Goal: Task Accomplishment & Management: Use online tool/utility

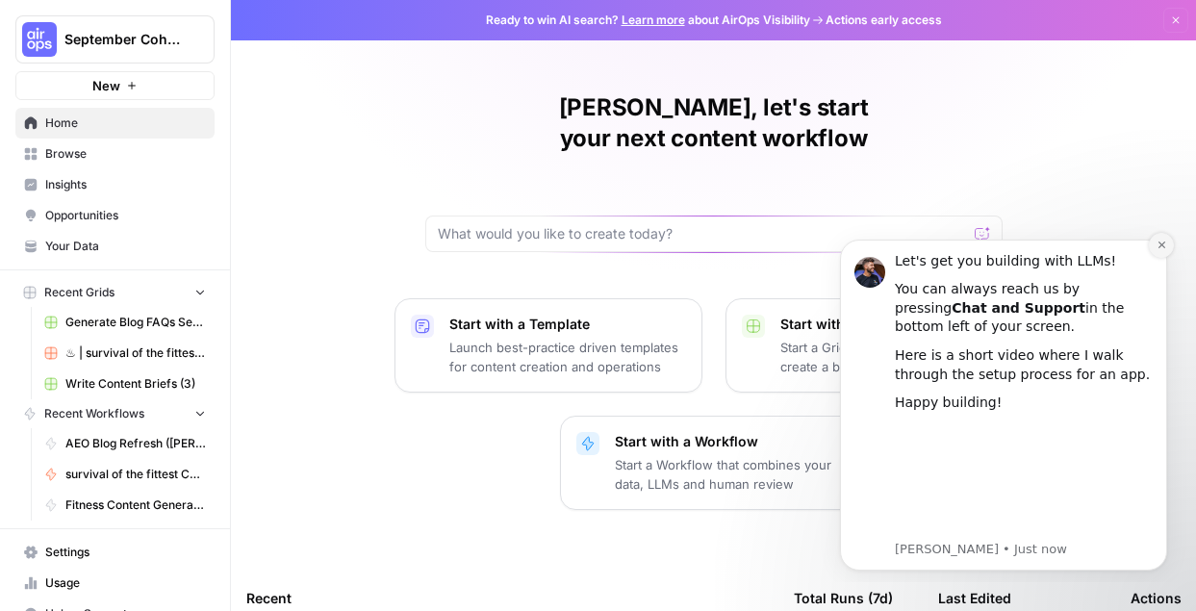
click at [1160, 249] on icon "Dismiss notification" at bounding box center [1162, 245] width 11 height 11
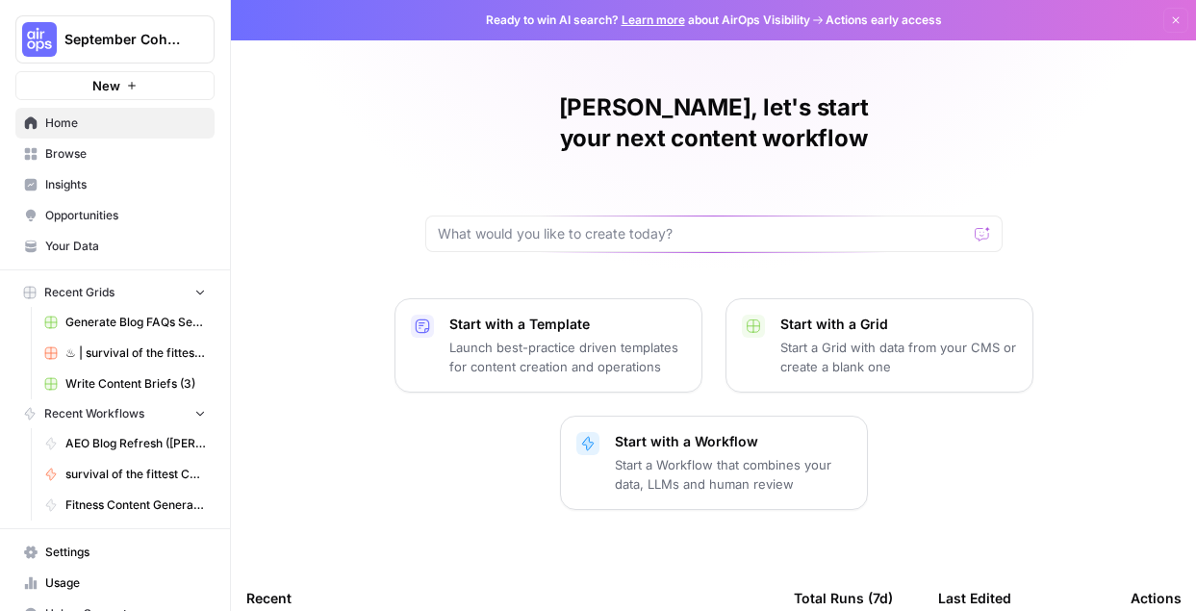
click at [94, 141] on link "Browse" at bounding box center [114, 154] width 199 height 31
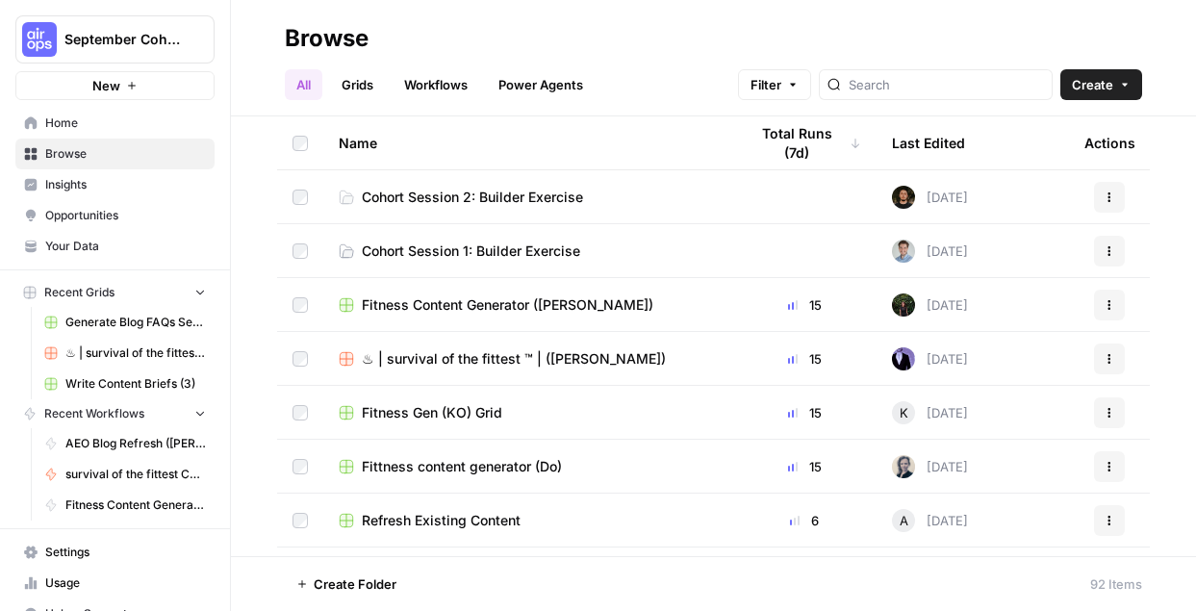
click at [83, 191] on span "Insights" at bounding box center [125, 184] width 161 height 17
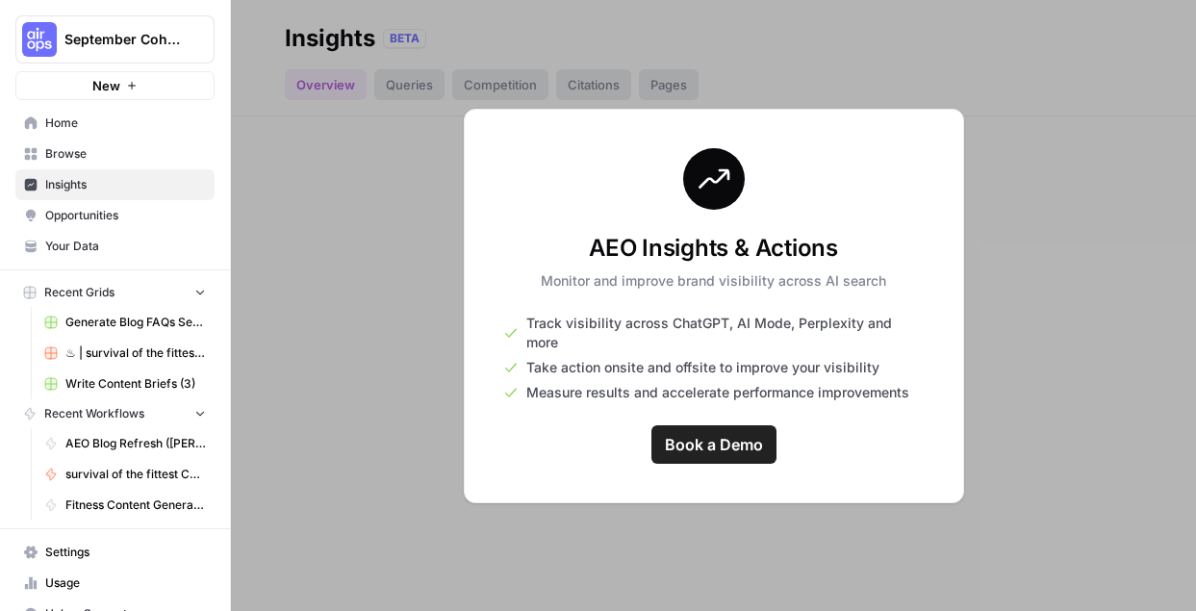
click at [89, 216] on span "Opportunities" at bounding box center [125, 215] width 161 height 17
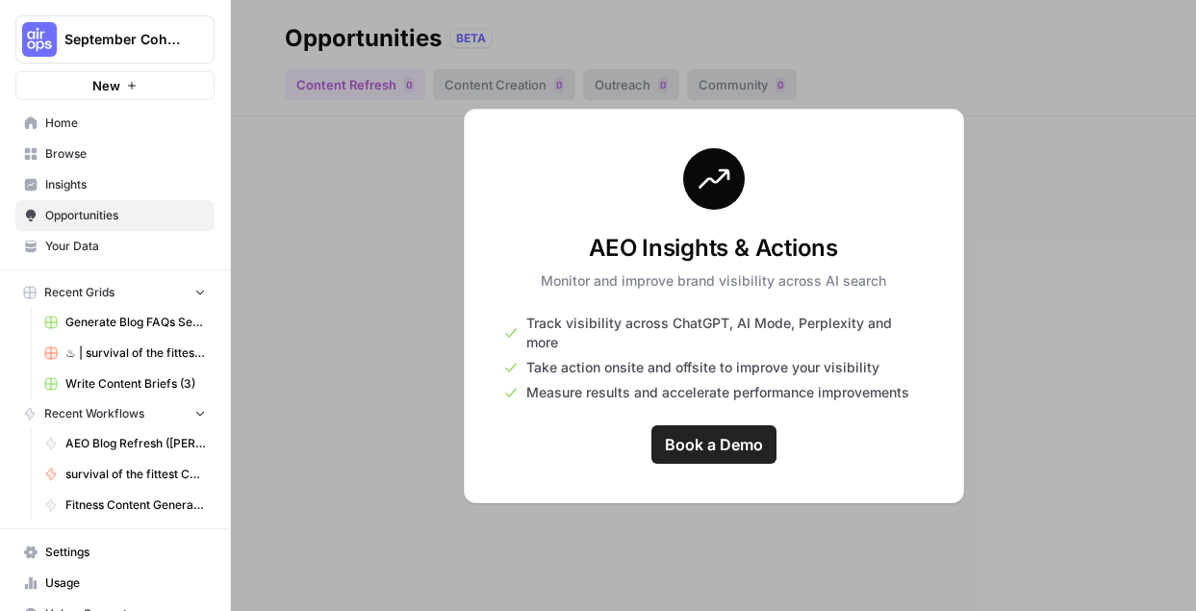
click at [332, 398] on div at bounding box center [713, 305] width 965 height 611
click at [55, 241] on span "Your Data" at bounding box center [125, 246] width 161 height 17
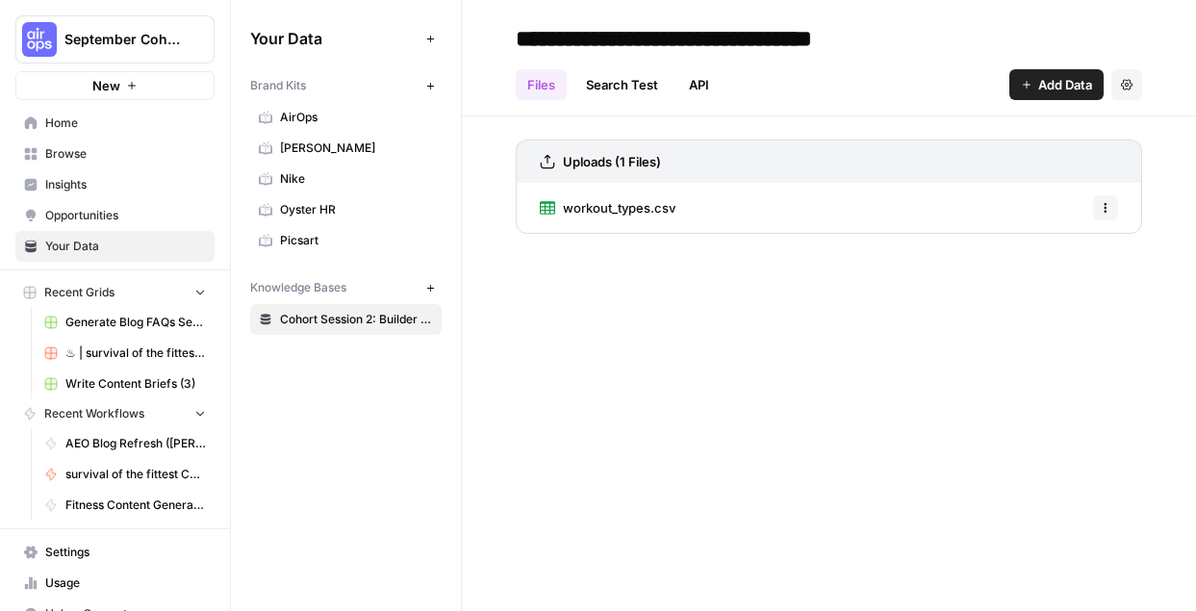
click at [153, 44] on span "September Cohort" at bounding box center [122, 39] width 116 height 19
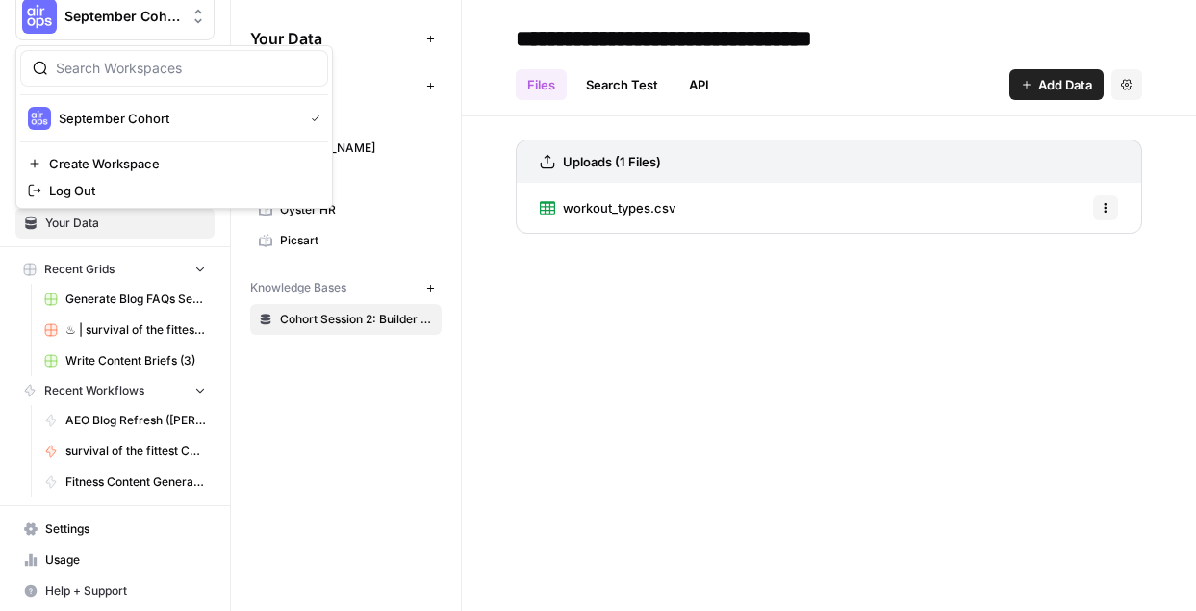
scroll to position [26, 0]
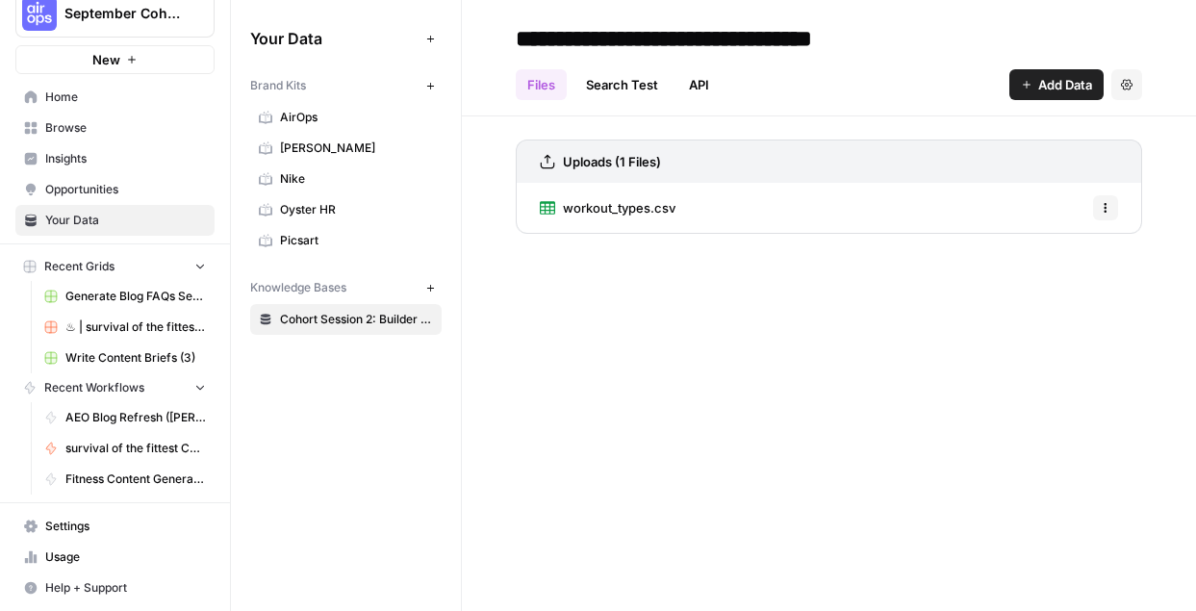
click at [330, 421] on div "Your Data Add Data Brand Kits New AirOps Fleek Nike Oyster HR Picsart Knowledge…" at bounding box center [346, 305] width 230 height 611
click at [103, 159] on span "Insights" at bounding box center [125, 158] width 161 height 17
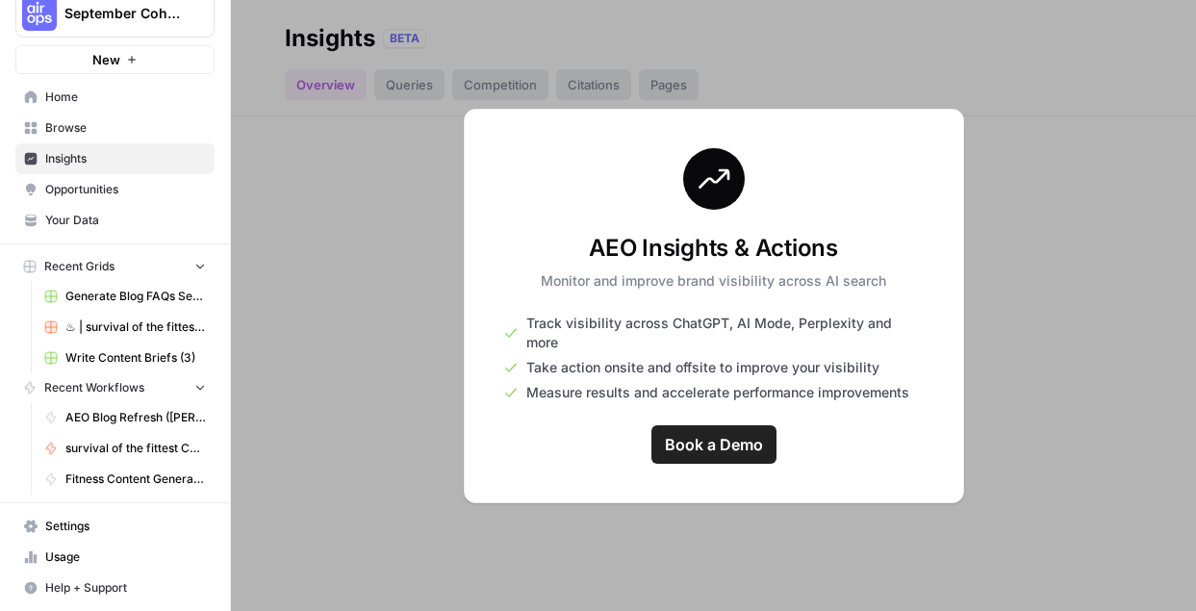
click at [66, 131] on span "Browse" at bounding box center [125, 127] width 161 height 17
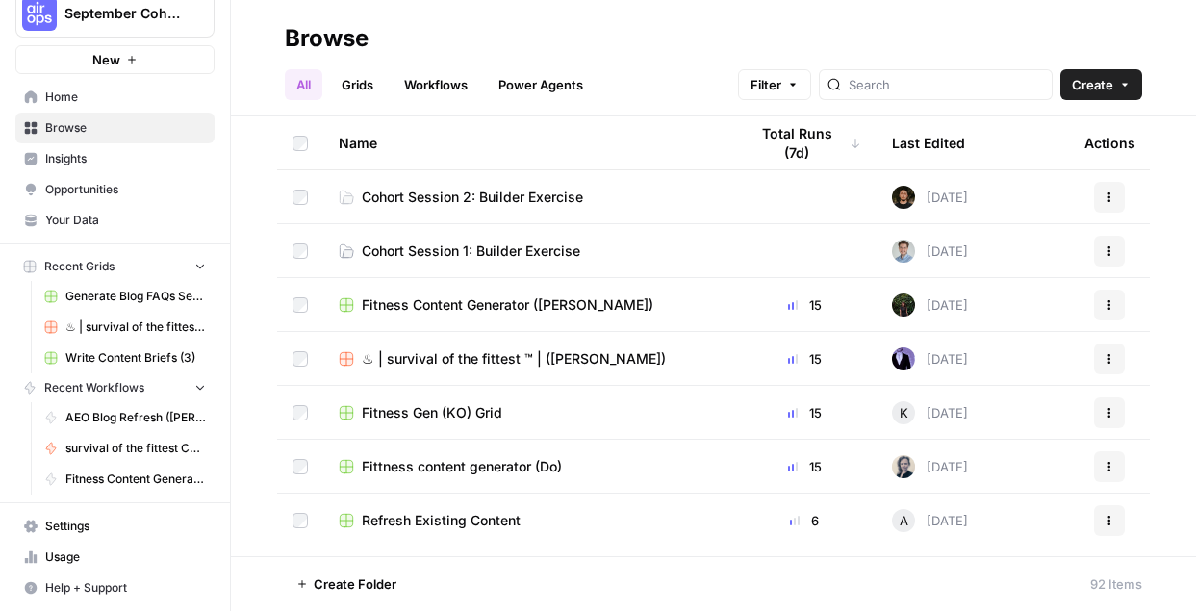
click at [65, 192] on span "Opportunities" at bounding box center [125, 189] width 161 height 17
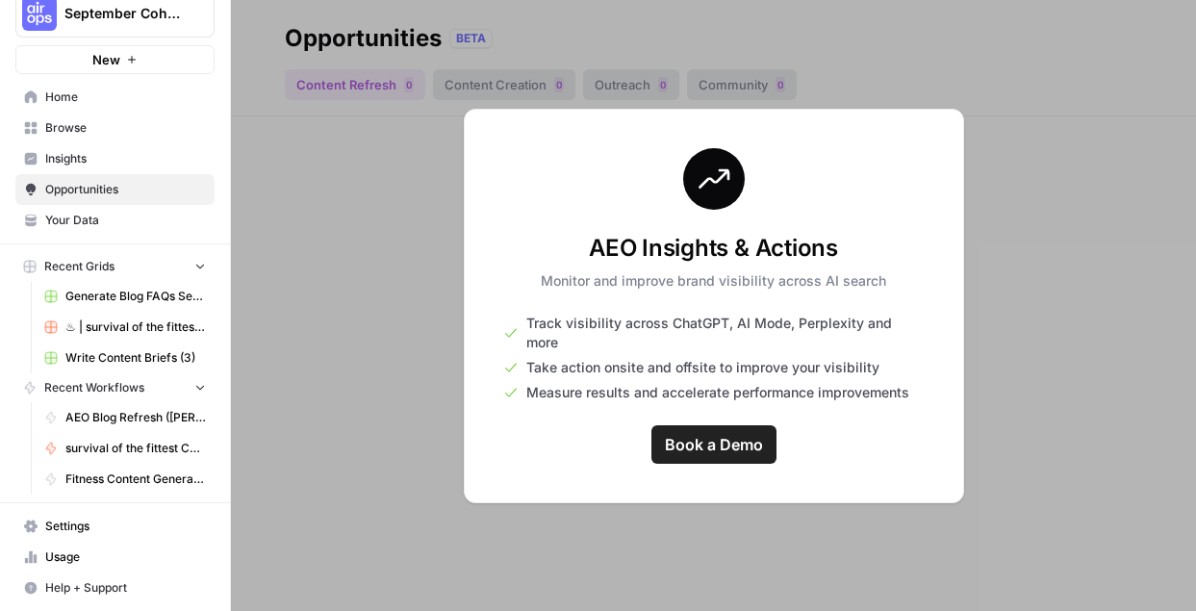
click at [74, 225] on span "Your Data" at bounding box center [125, 220] width 161 height 17
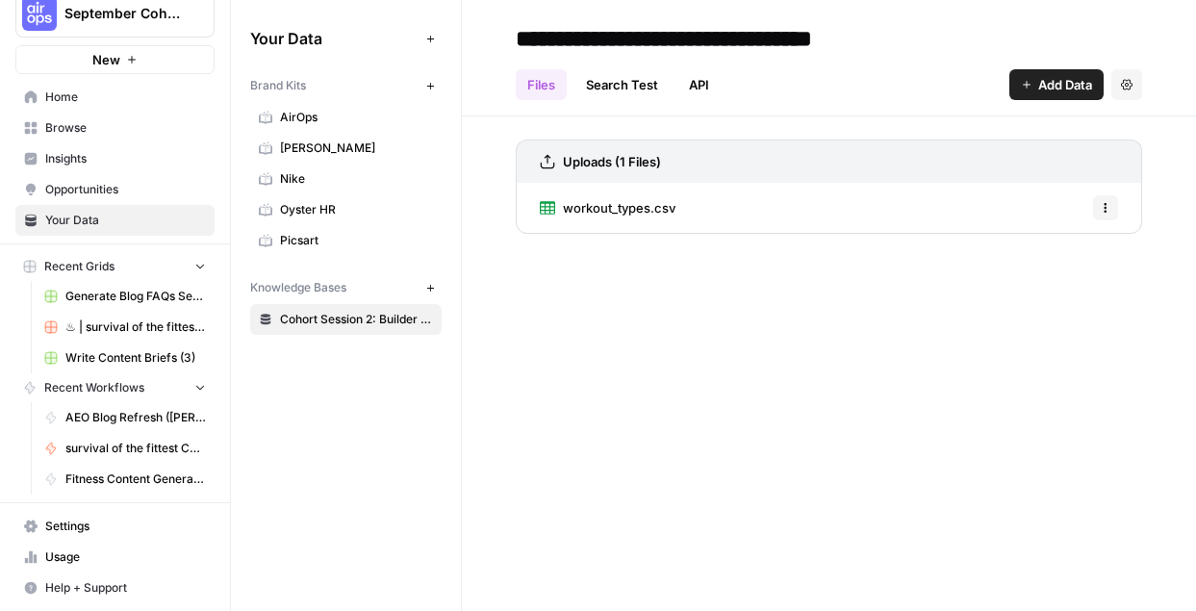
click at [90, 101] on span "Home" at bounding box center [125, 97] width 161 height 17
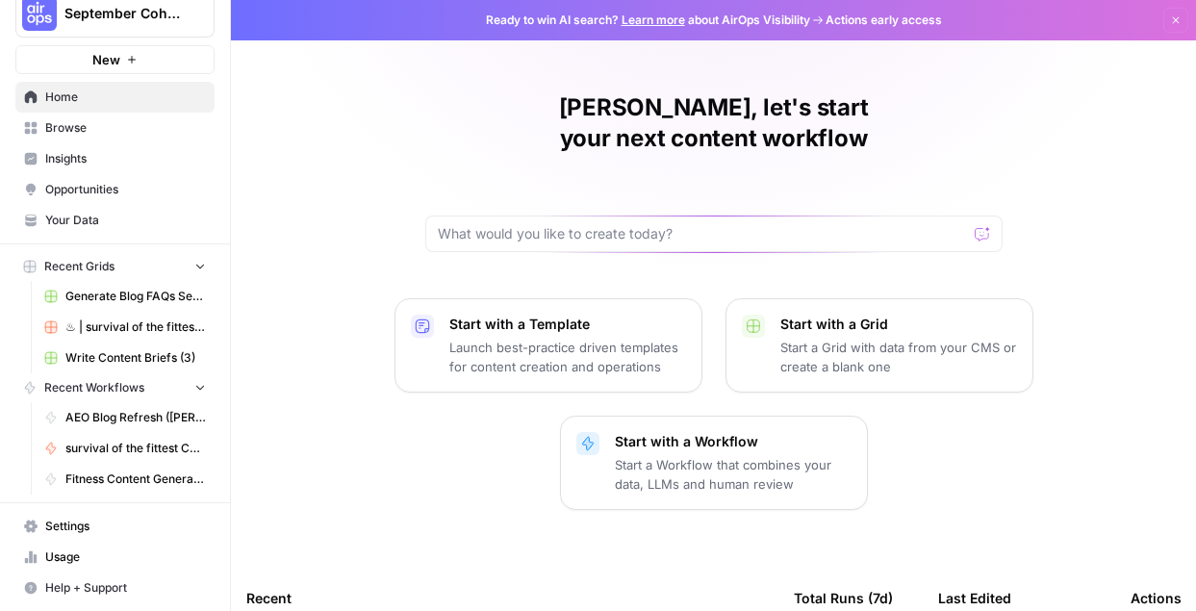
click at [546, 338] on p "Launch best-practice driven templates for content creation and operations" at bounding box center [567, 357] width 237 height 38
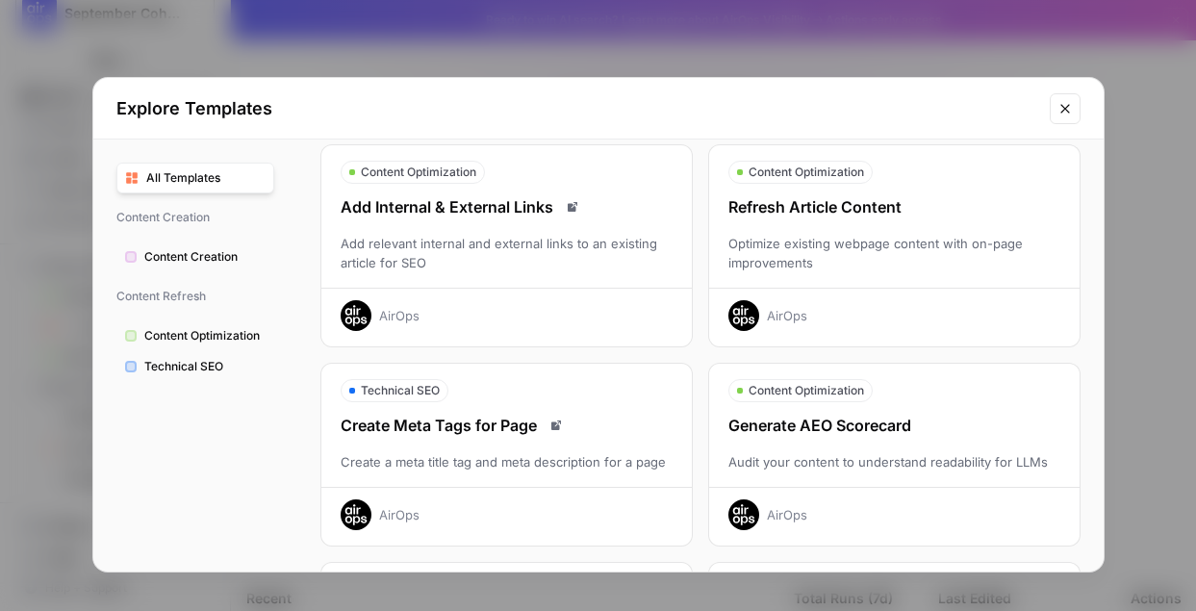
scroll to position [285, 0]
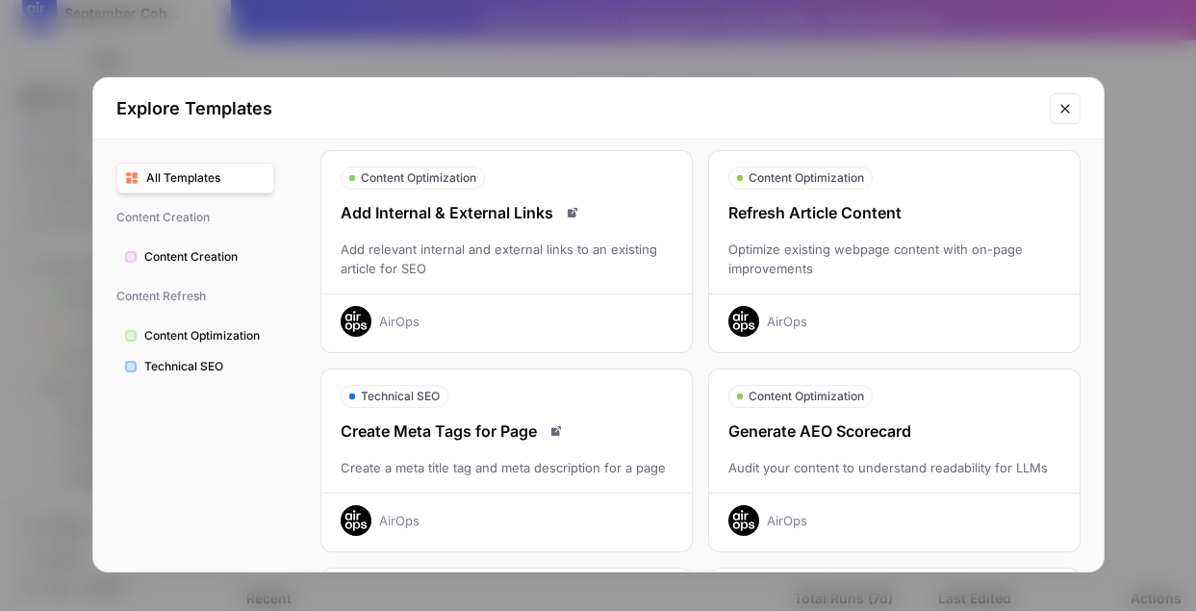
click at [192, 344] on span "Content Optimization" at bounding box center [204, 335] width 121 height 17
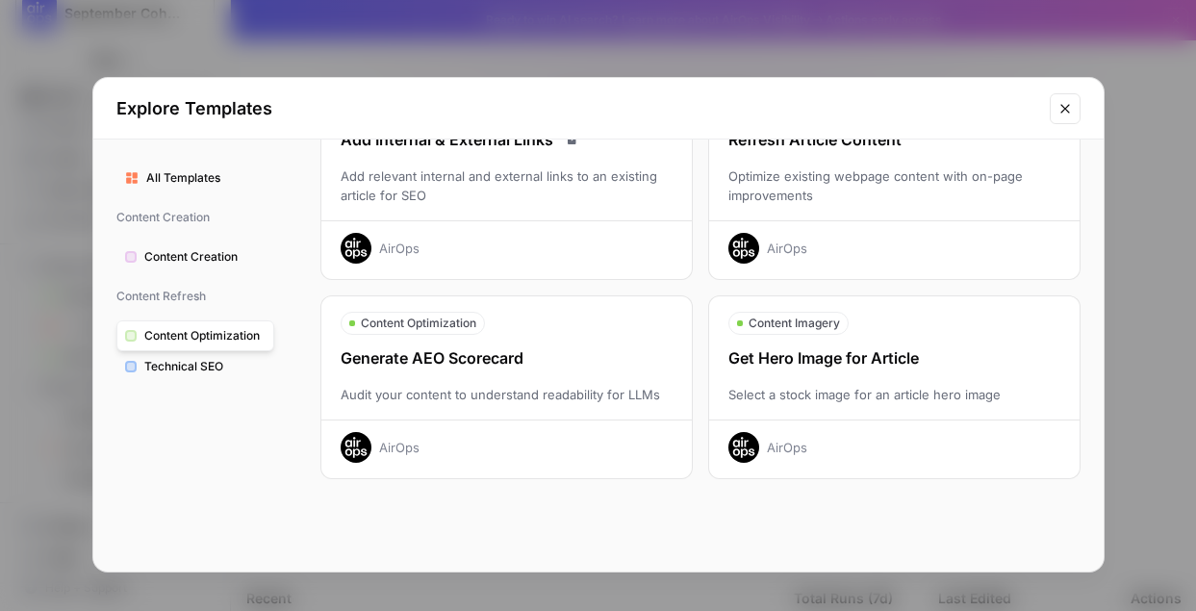
scroll to position [138, 0]
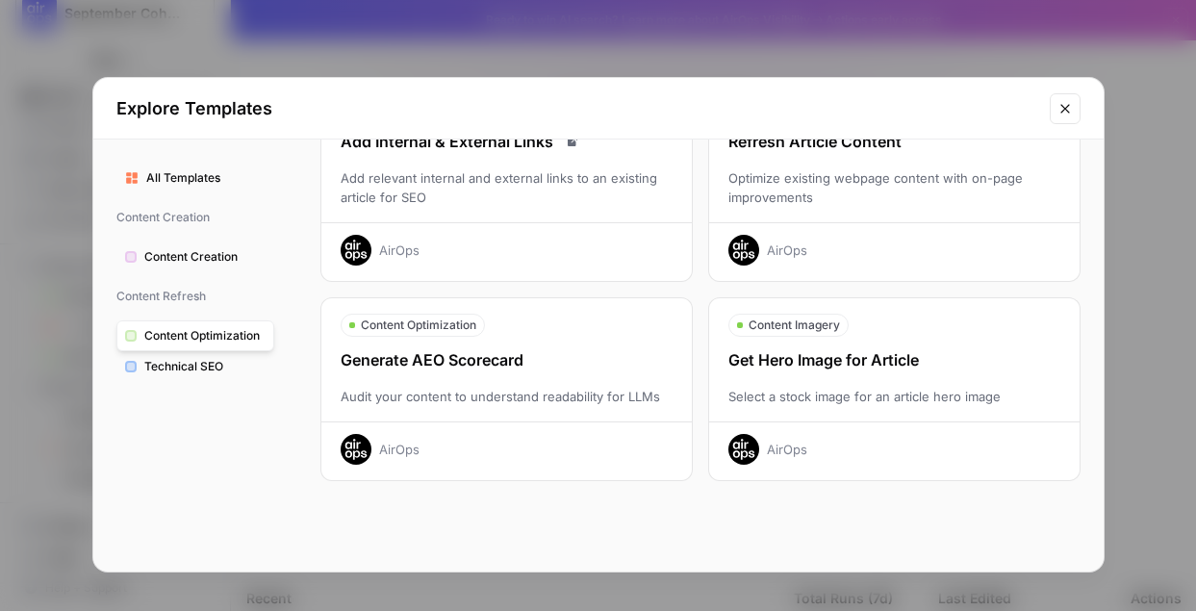
click at [567, 351] on div "Generate AEO Scorecard" at bounding box center [506, 359] width 371 height 23
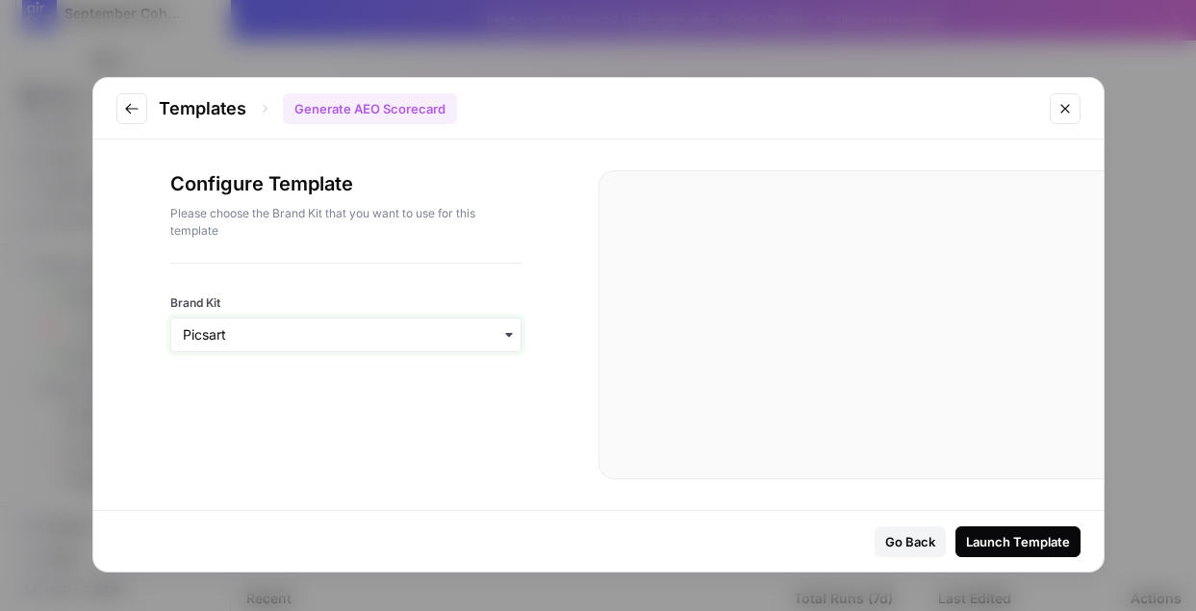
click at [411, 338] on input "Brand Kit" at bounding box center [346, 334] width 326 height 19
click at [394, 384] on div "Picsart" at bounding box center [345, 387] width 349 height 37
click at [349, 107] on div "Generate AEO Scorecard" at bounding box center [370, 108] width 174 height 31
click at [1028, 537] on div "Launch Template" at bounding box center [1018, 541] width 104 height 19
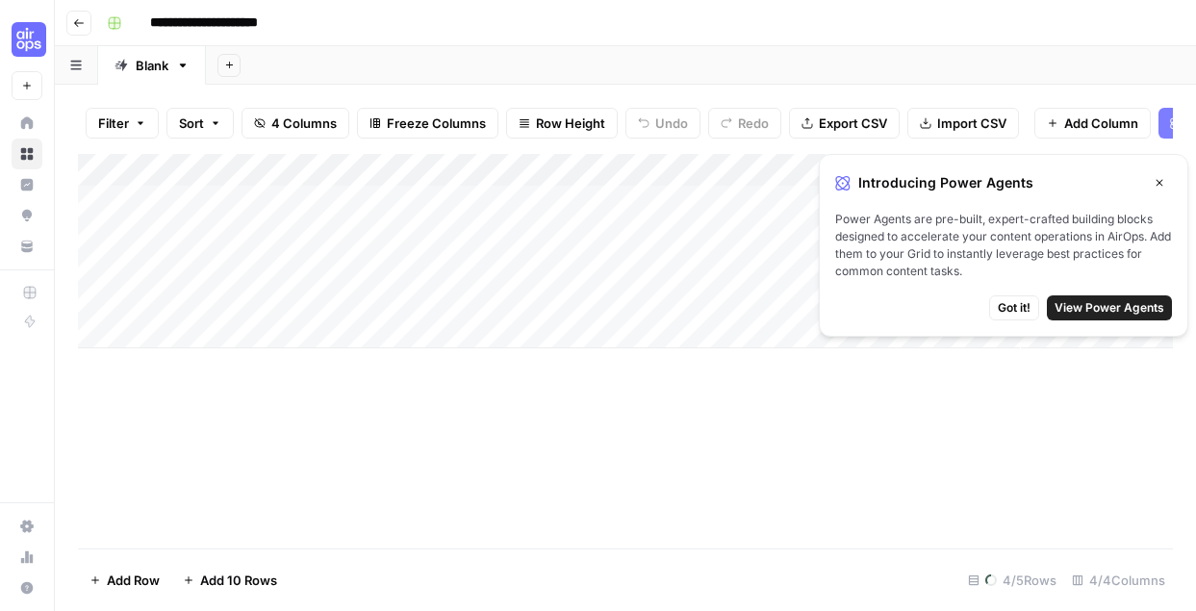
drag, startPoint x: 981, startPoint y: 220, endPoint x: 964, endPoint y: 265, distance: 47.2
click at [965, 258] on span "Power Agents are pre-built, expert-crafted building blocks designed to accelera…" at bounding box center [1003, 245] width 337 height 69
click at [1027, 310] on span "Got it!" at bounding box center [1014, 307] width 33 height 17
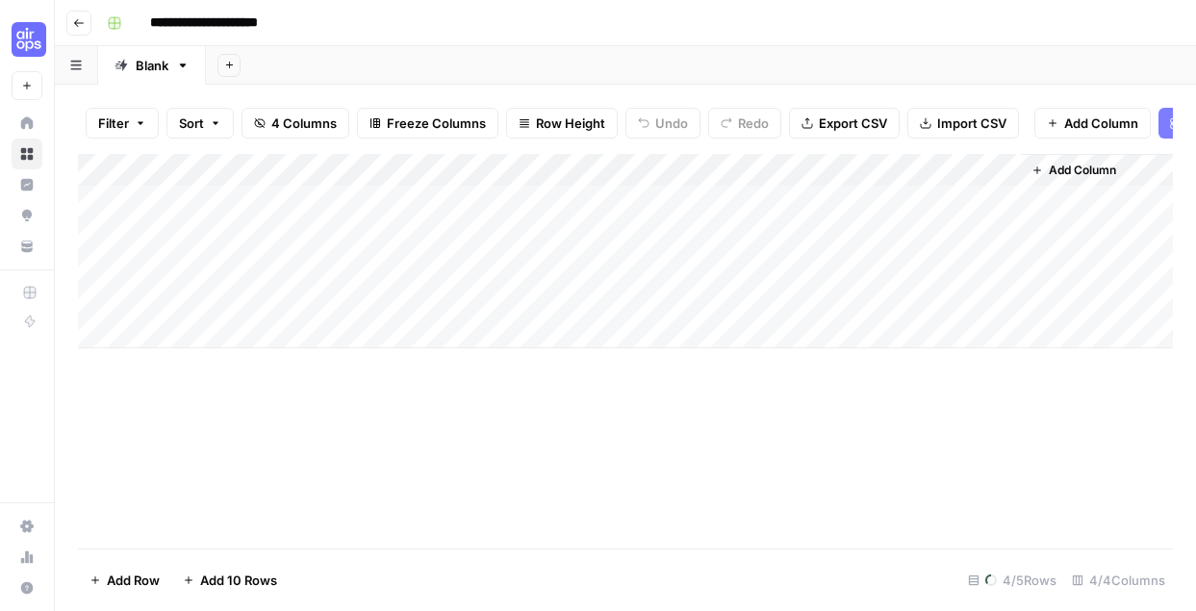
click at [190, 208] on div "Add Column" at bounding box center [625, 251] width 1095 height 194
click at [189, 205] on div "Add Column" at bounding box center [625, 251] width 1095 height 194
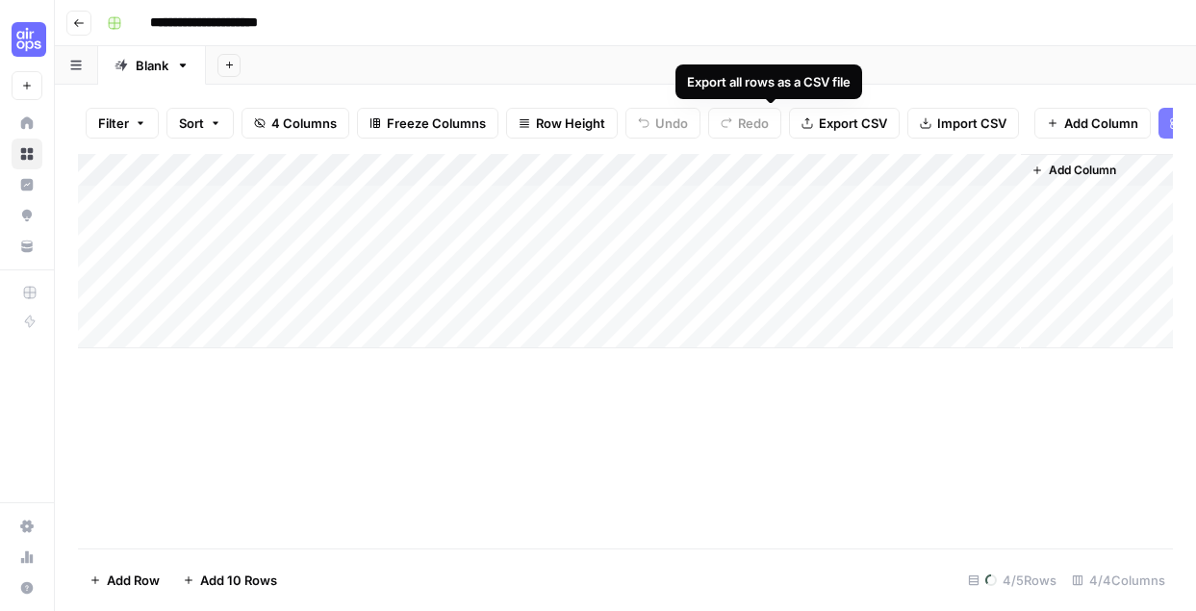
scroll to position [0, 176]
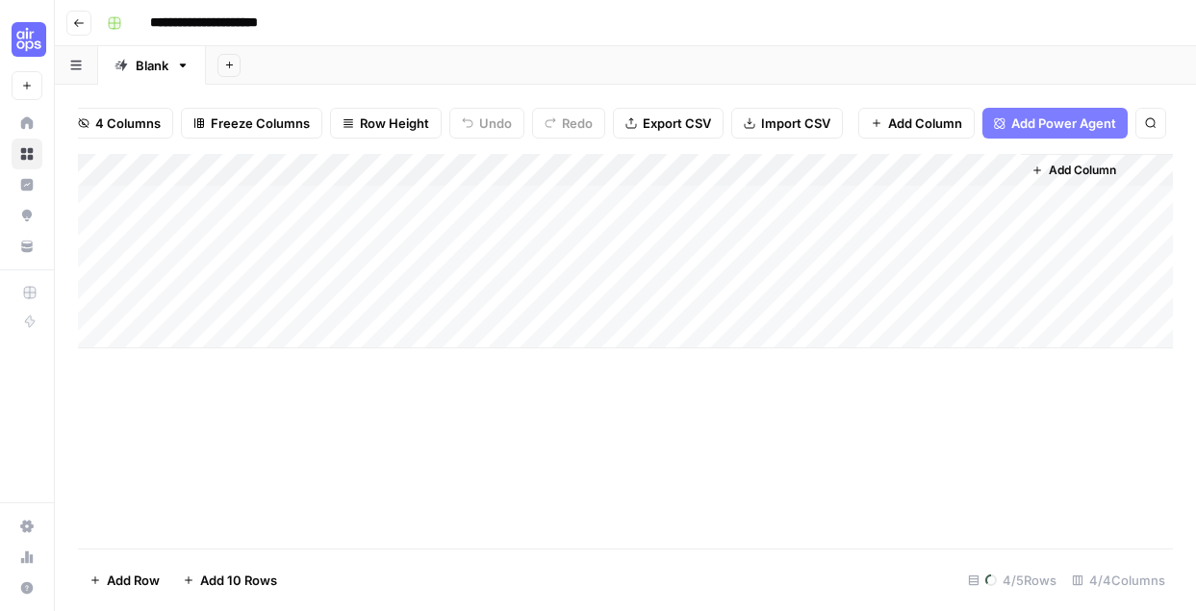
click at [1073, 120] on span "Add Power Agent" at bounding box center [1064, 123] width 105 height 19
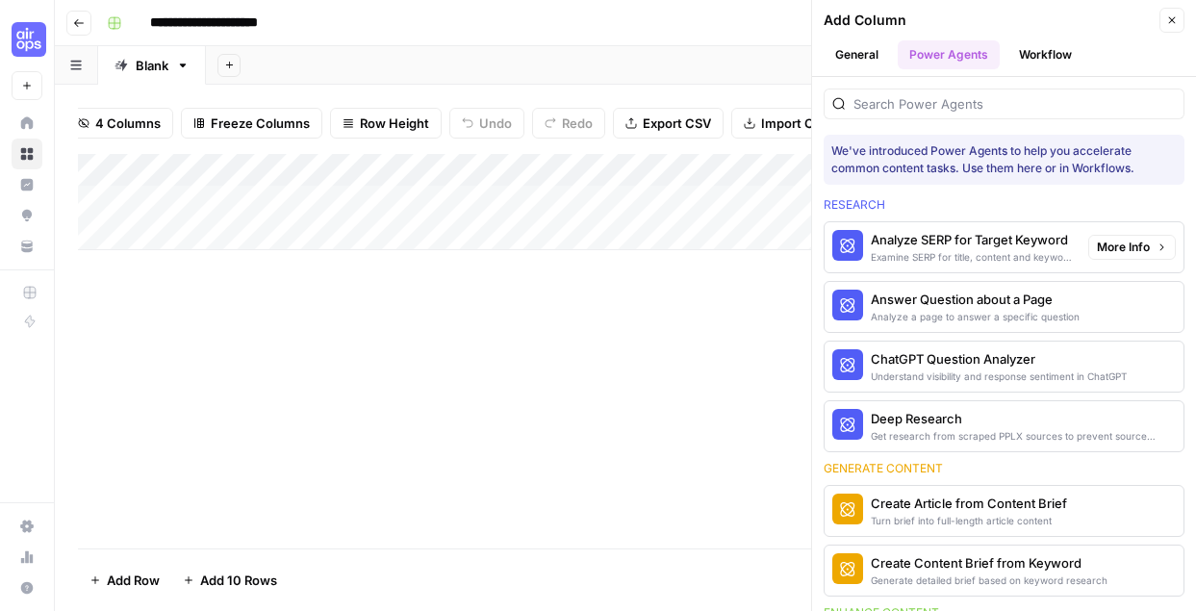
click at [1001, 241] on div "Analyze SERP for Target Keyword" at bounding box center [972, 239] width 202 height 19
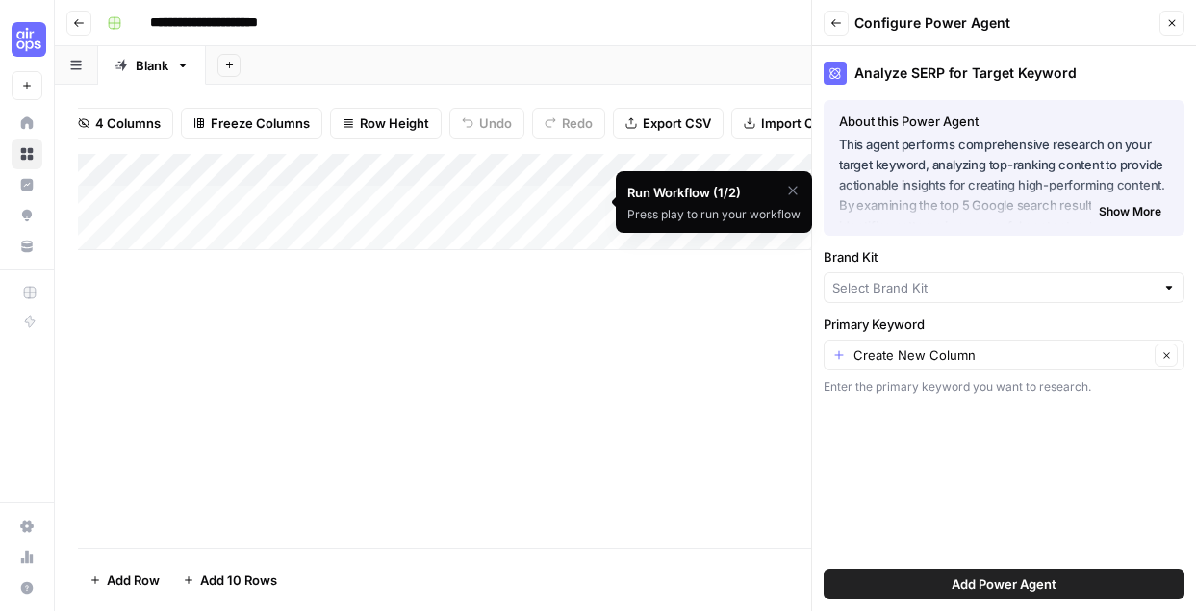
click at [245, 199] on div "Add Column" at bounding box center [625, 202] width 1095 height 96
click at [245, 199] on input "**********" at bounding box center [306, 206] width 308 height 23
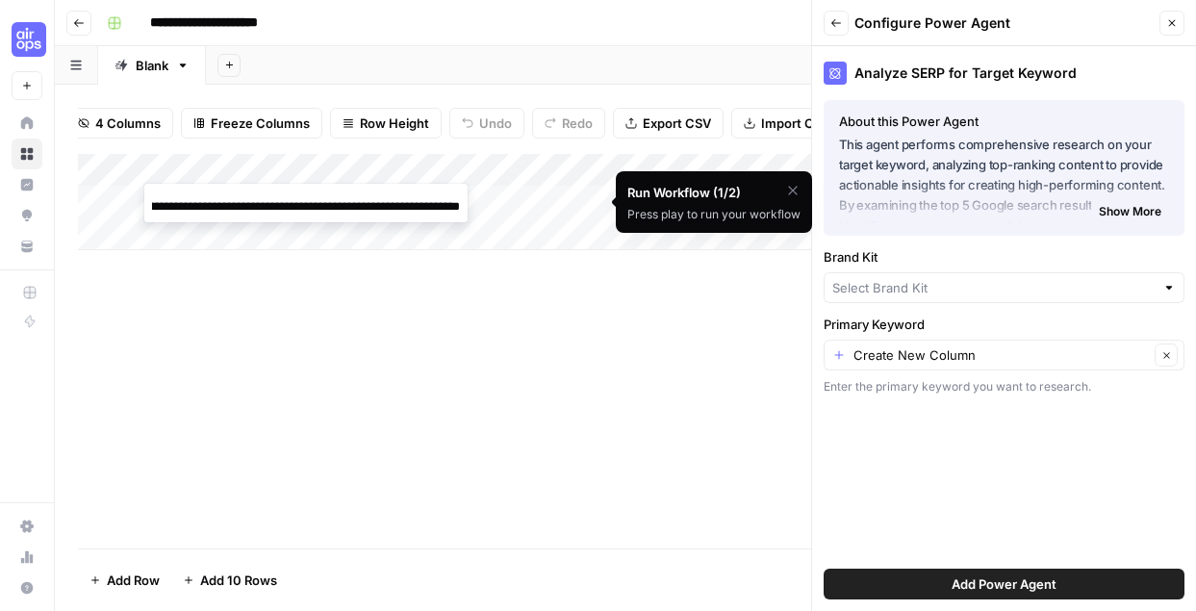
type input "**********"
click at [426, 328] on div "Add Column" at bounding box center [625, 351] width 1095 height 395
click at [836, 355] on div "Create New Column Clear" at bounding box center [1004, 355] width 361 height 31
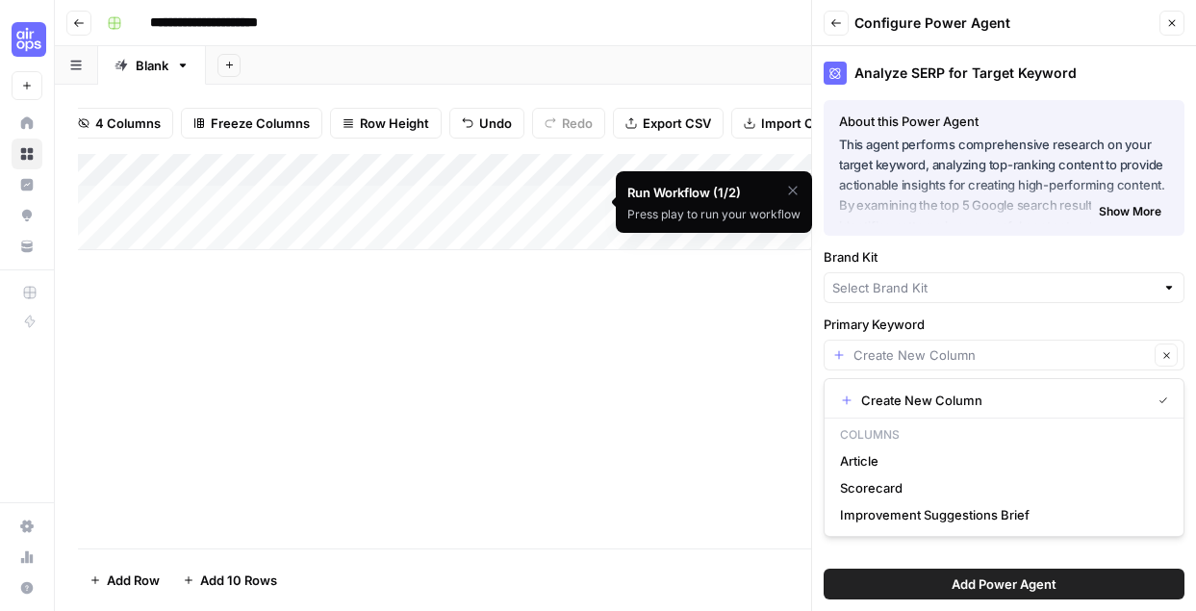
type input "Create New Column"
click at [644, 365] on div "Add Column" at bounding box center [625, 351] width 1095 height 395
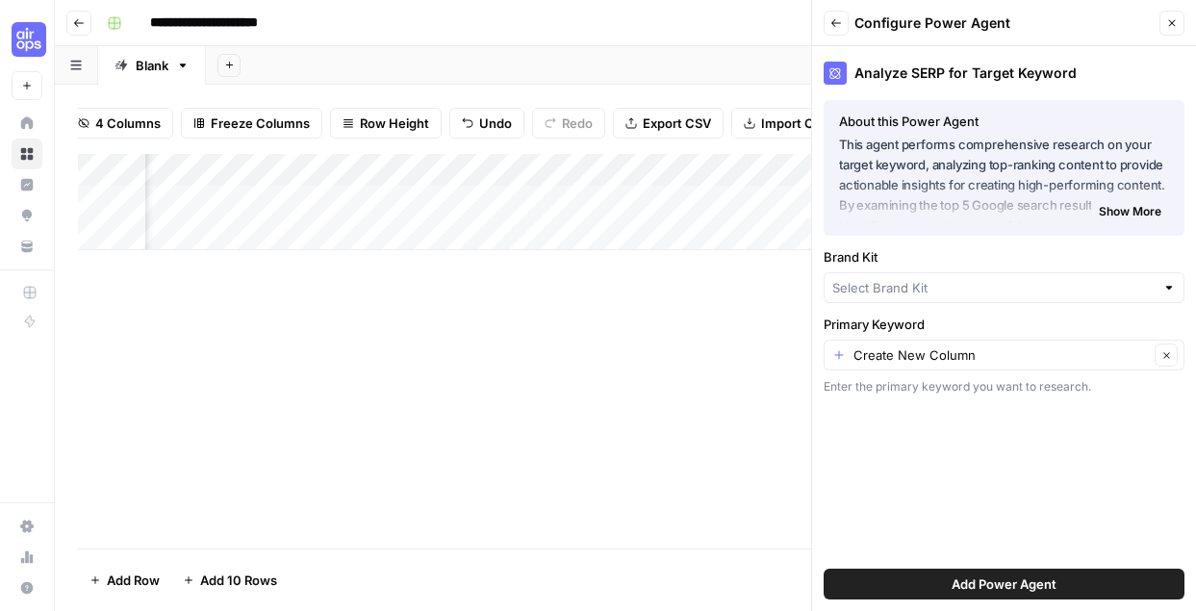
scroll to position [0, 165]
click at [986, 589] on span "Add Power Agent" at bounding box center [1004, 584] width 105 height 19
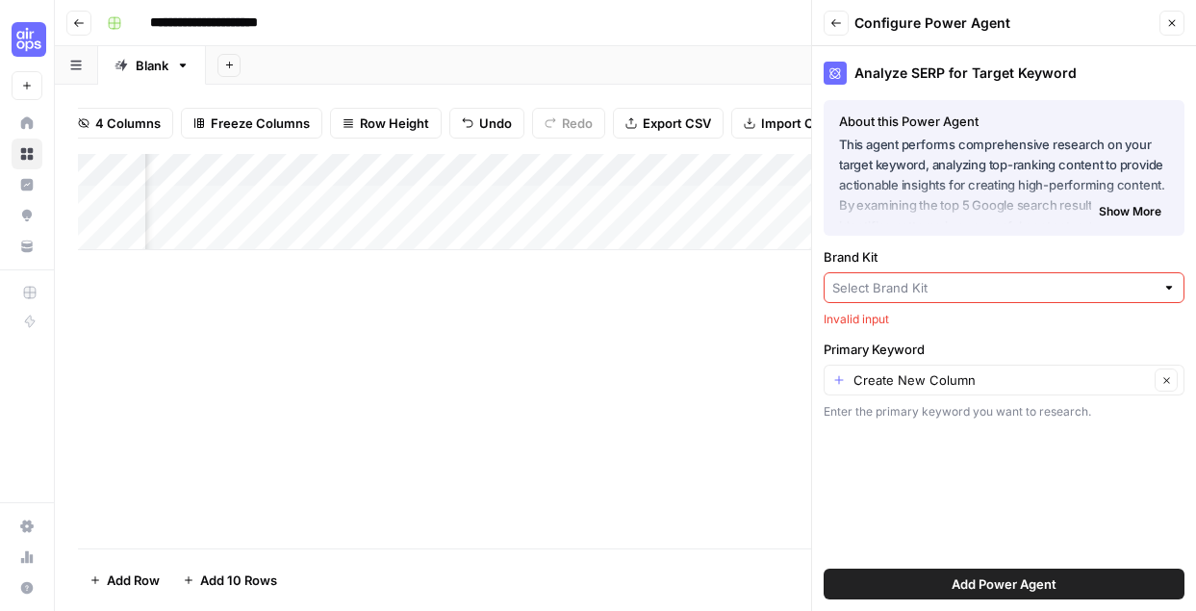
click at [952, 295] on input "Brand Kit" at bounding box center [994, 287] width 322 height 19
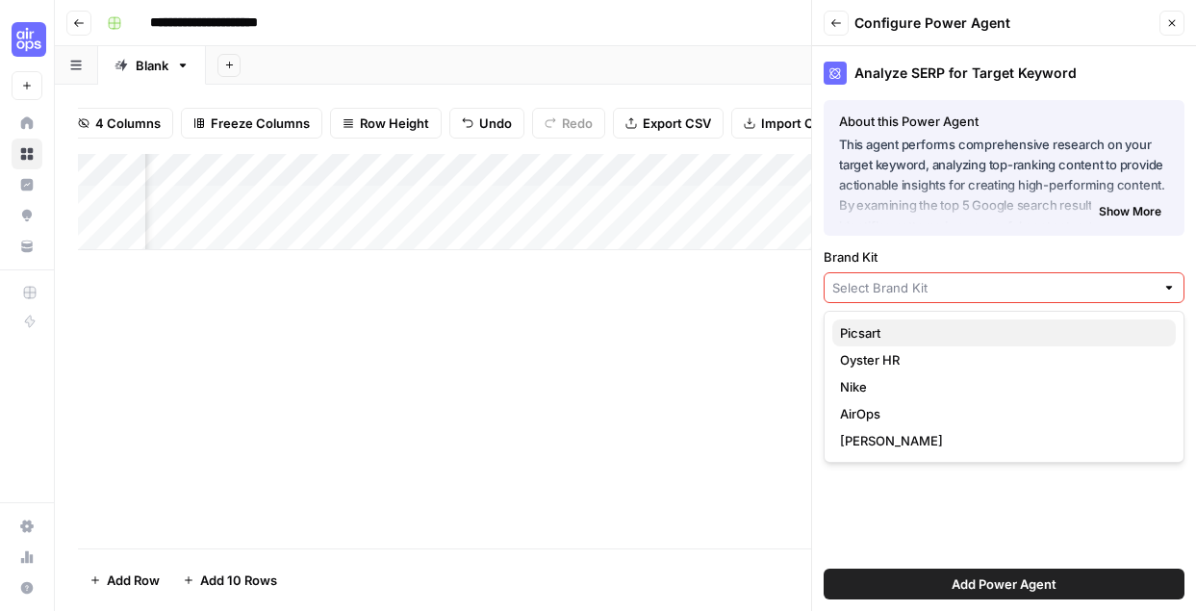
click at [934, 328] on span "Picsart" at bounding box center [1000, 332] width 320 height 19
type input "Picsart"
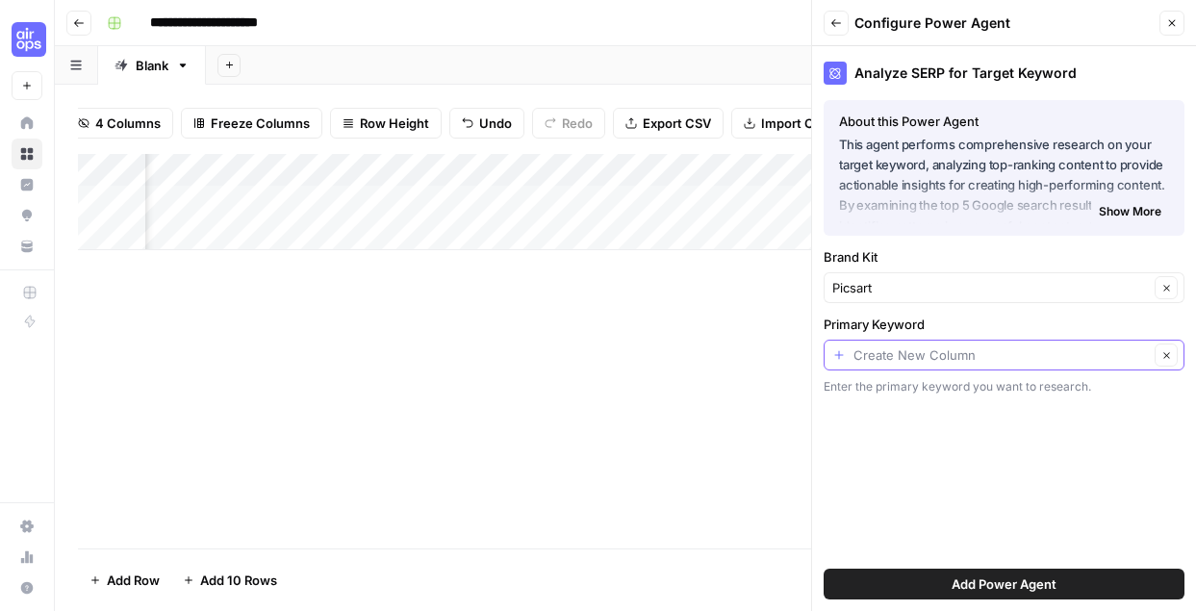
click at [984, 359] on input "Primary Keyword" at bounding box center [1001, 355] width 295 height 19
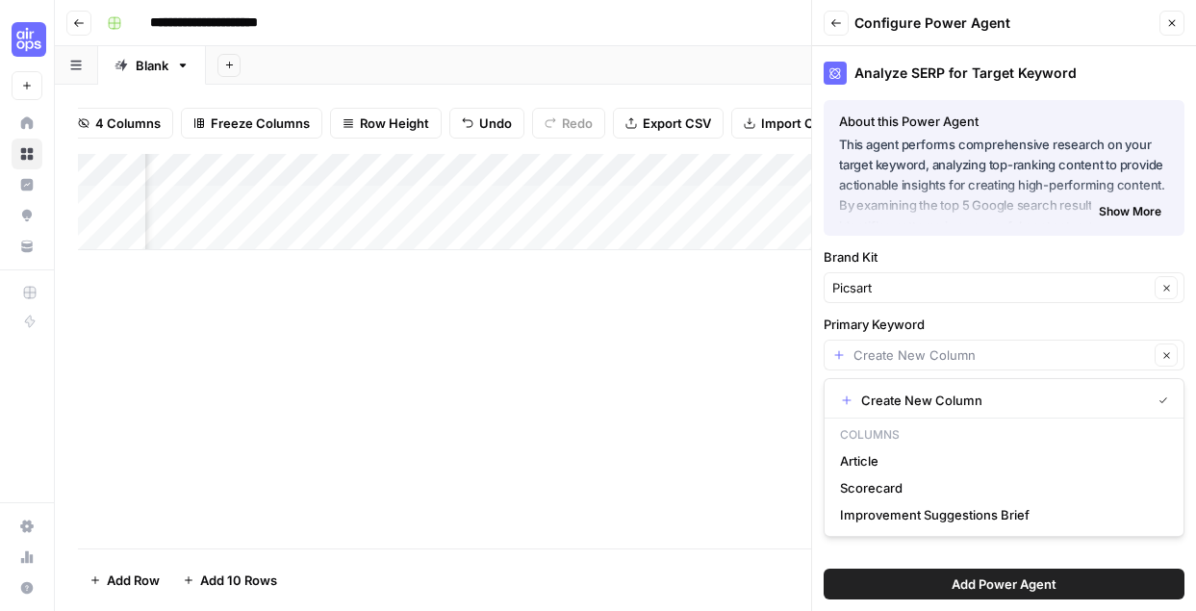
type input "Create New Column"
click at [687, 499] on div "Add Column" at bounding box center [625, 351] width 1095 height 395
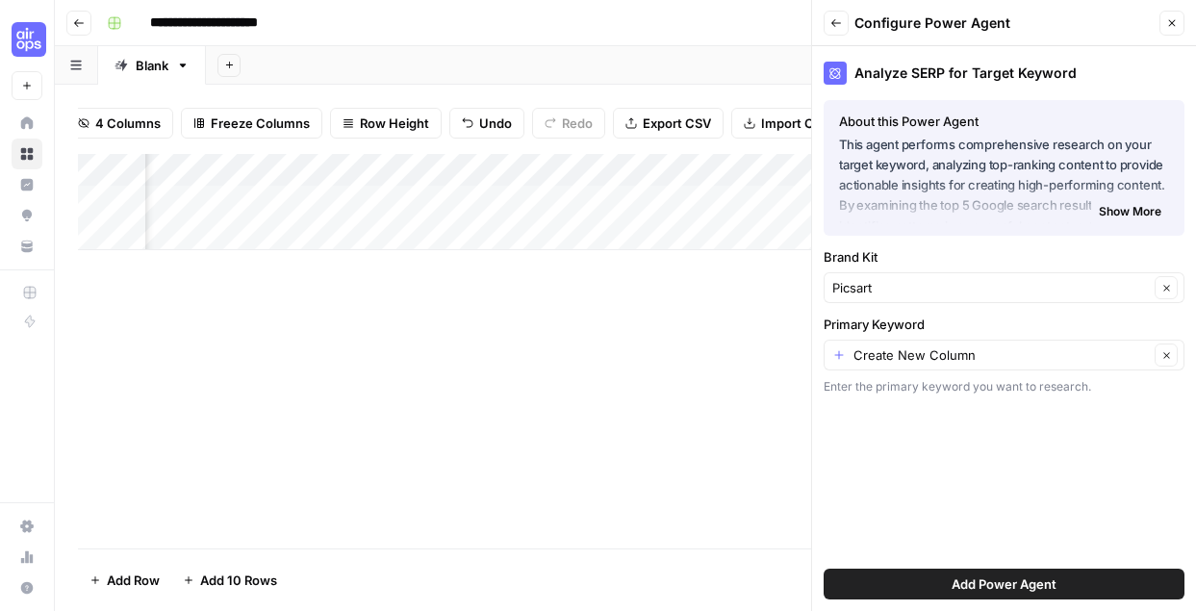
click at [885, 599] on button "Add Power Agent" at bounding box center [1004, 584] width 361 height 31
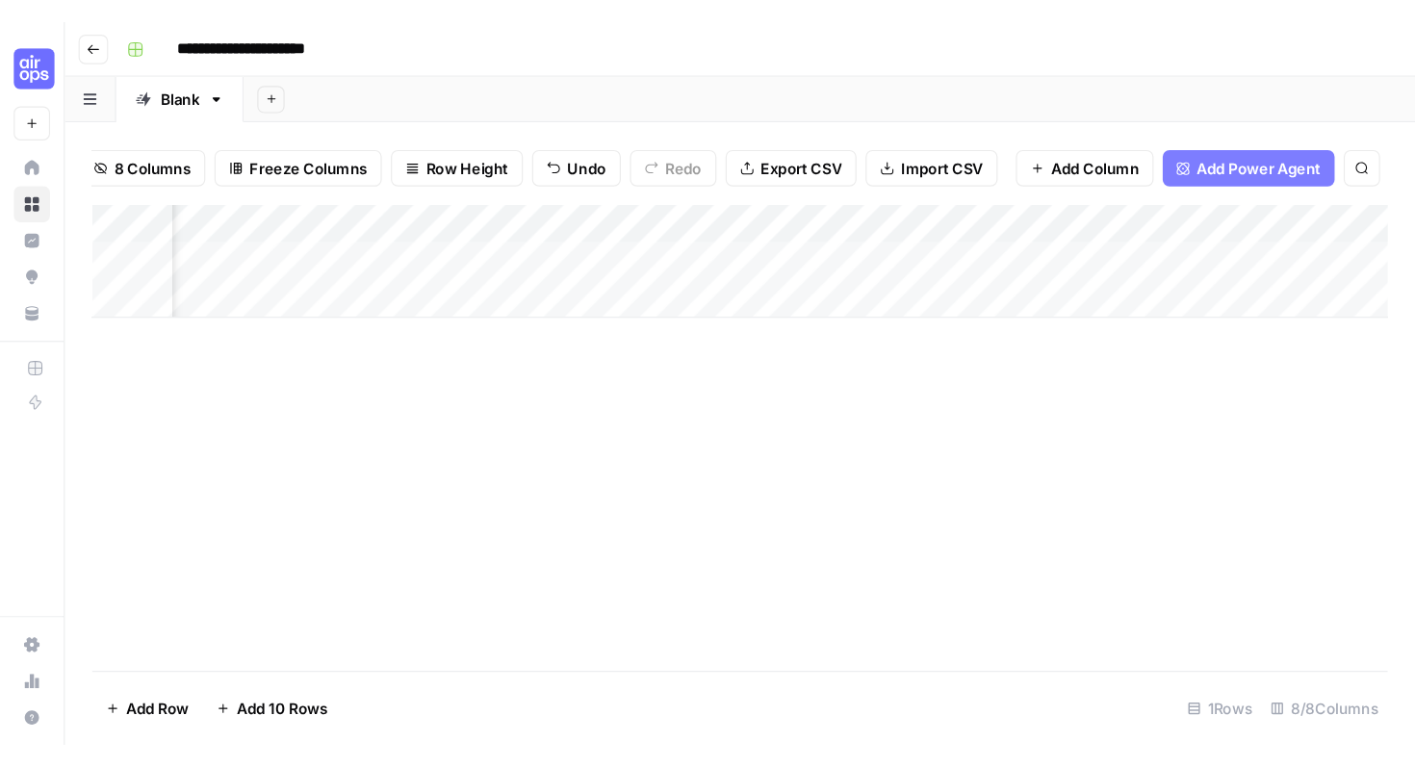
scroll to position [0, 0]
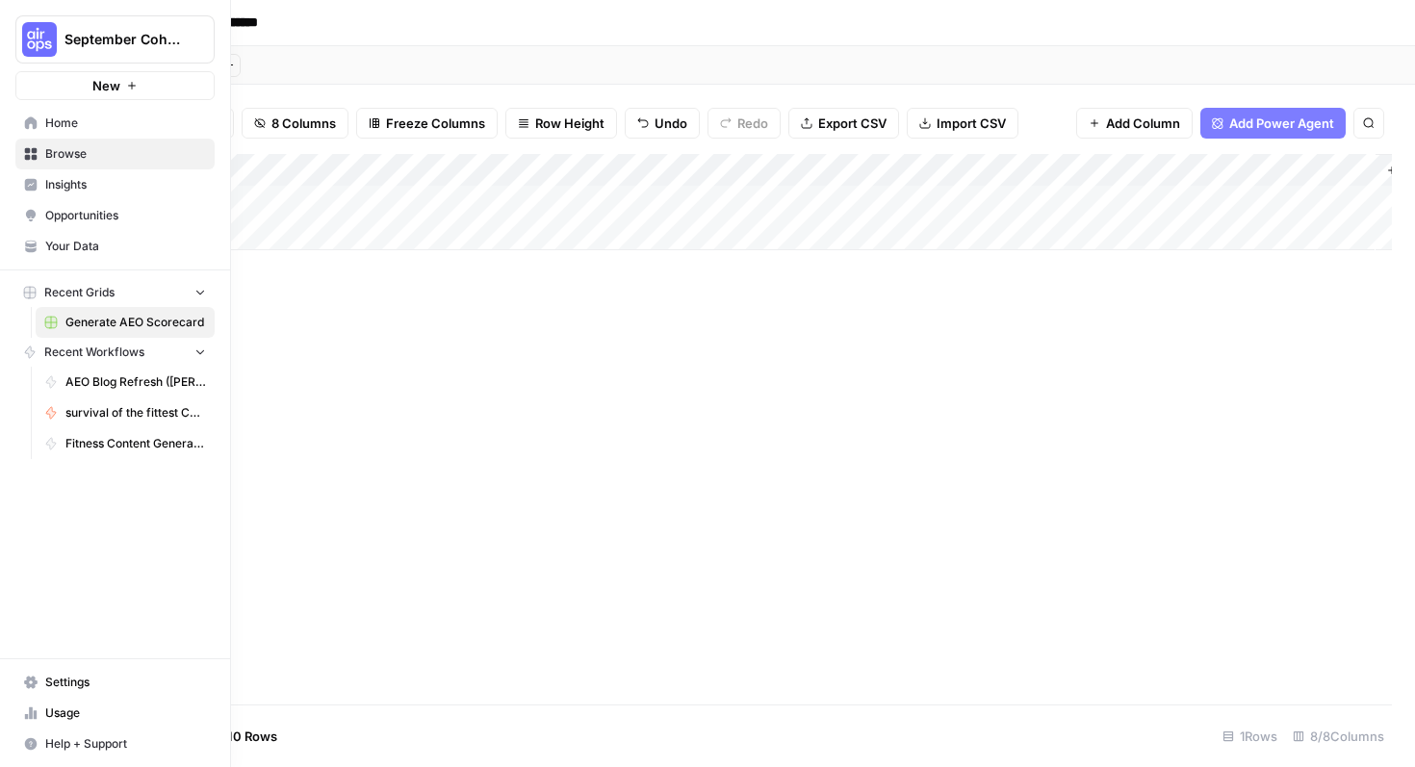
click at [57, 31] on button "September Cohort" at bounding box center [114, 39] width 199 height 48
click at [102, 192] on span "Create Workspace" at bounding box center [181, 189] width 264 height 19
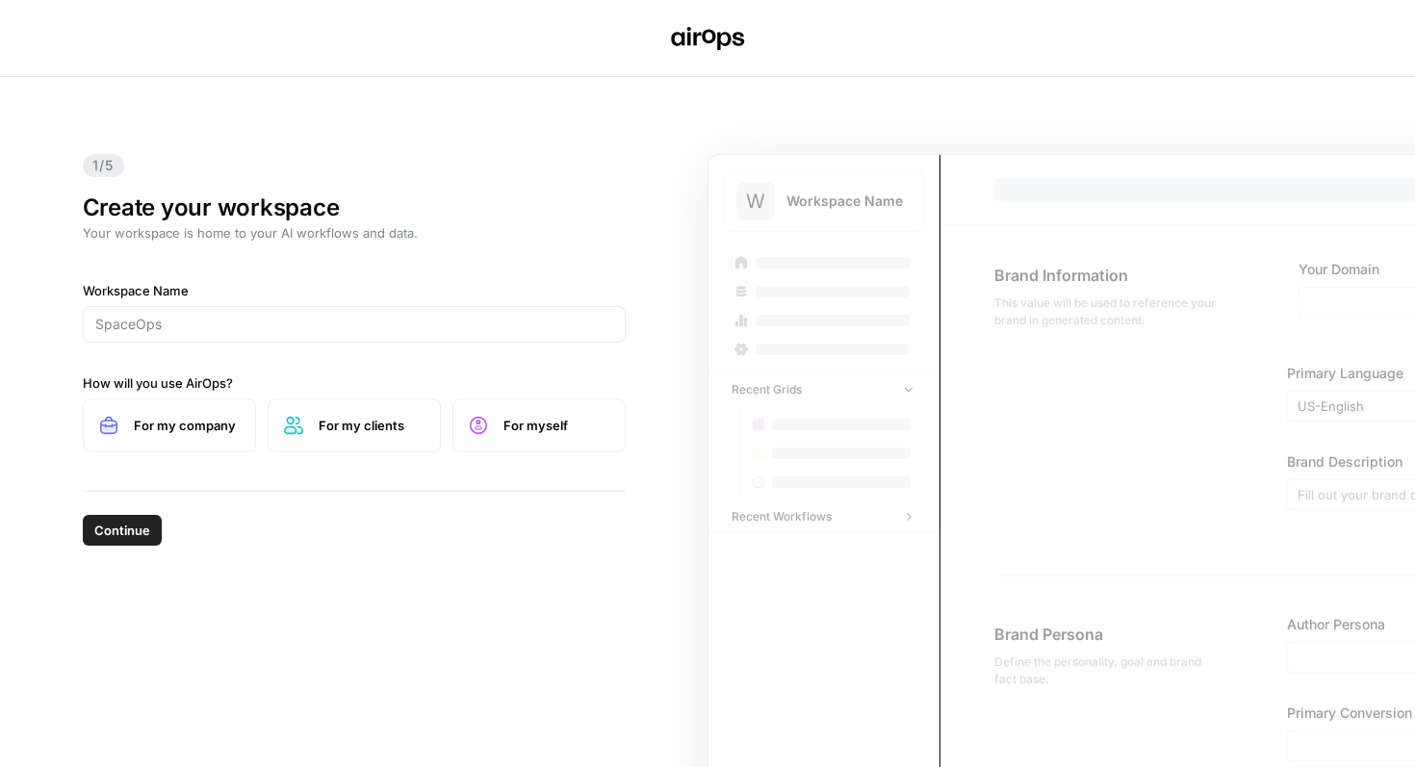
click at [194, 431] on span "For my company" at bounding box center [187, 425] width 106 height 19
click at [222, 328] on input "Workspace Name" at bounding box center [354, 324] width 518 height 19
type input "nord"
click at [128, 524] on span "Continue" at bounding box center [122, 530] width 56 height 19
